Goal: Information Seeking & Learning: Learn about a topic

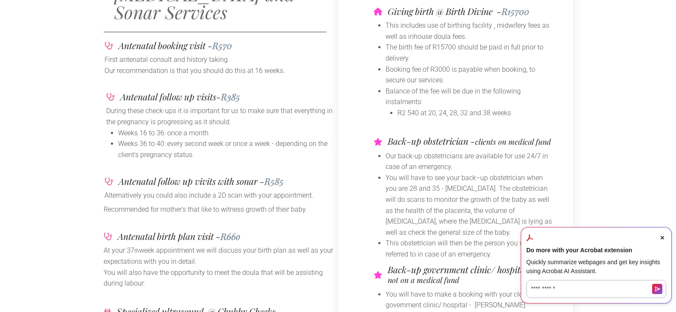
scroll to position [128, 0]
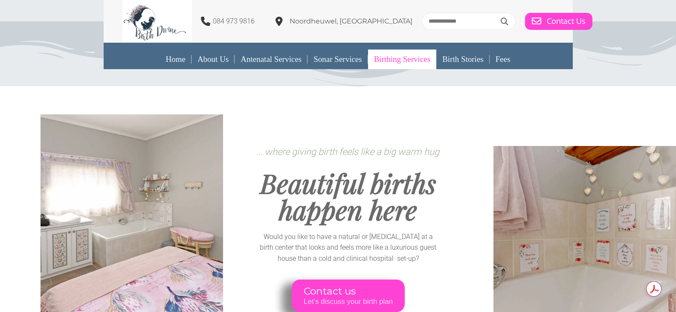
click at [389, 64] on link "Birthing Services" at bounding box center [402, 59] width 68 height 20
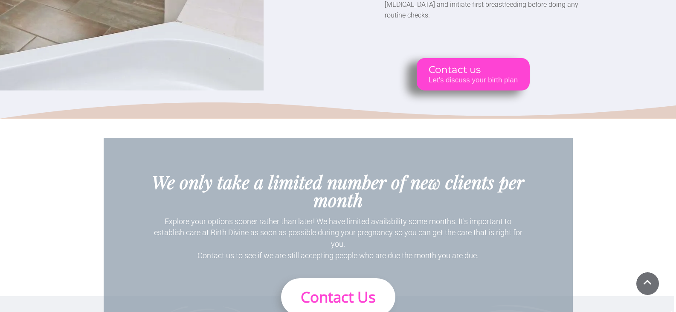
scroll to position [2432, 0]
